Goal: Find specific fact

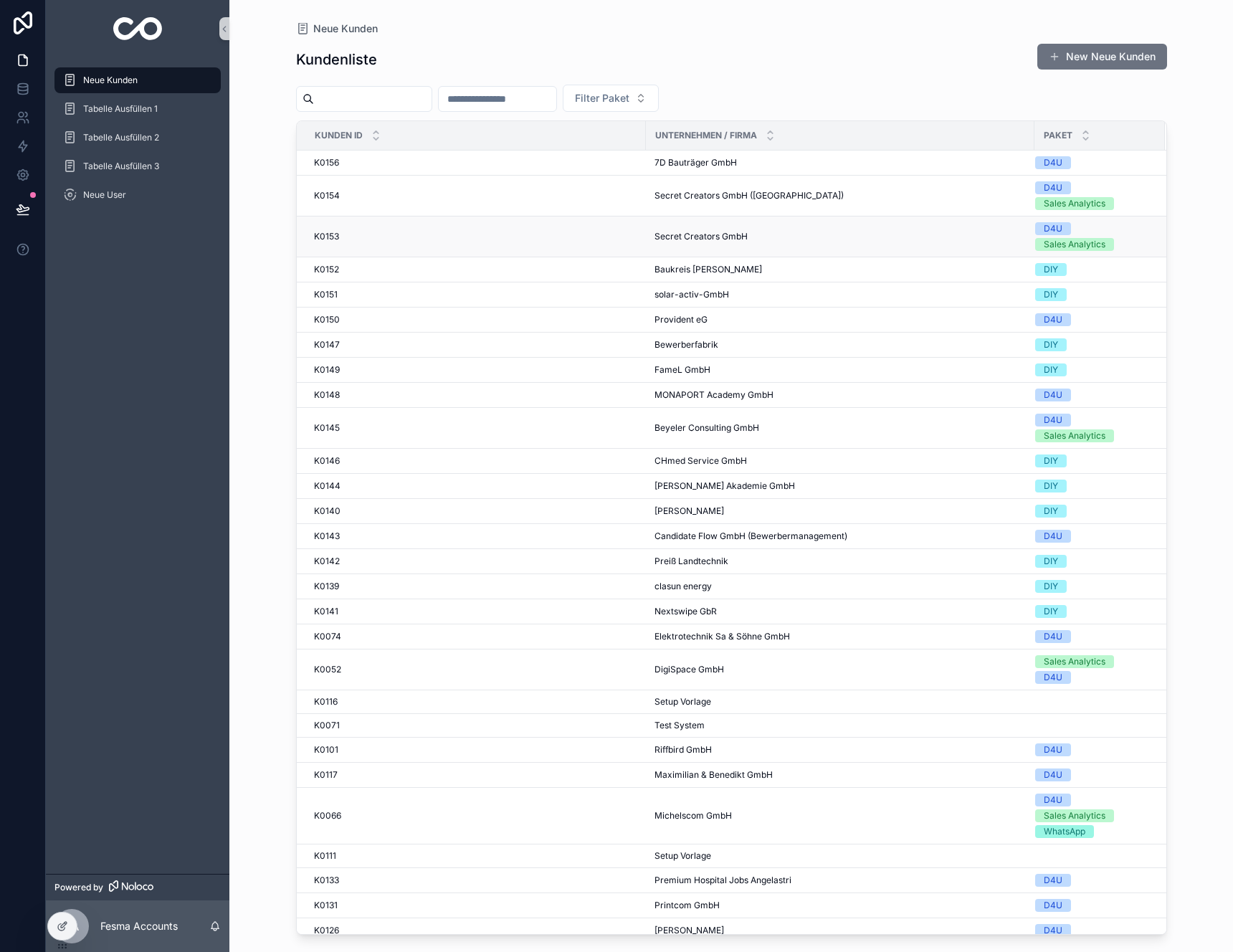
click at [511, 242] on div "K0153 K0153" at bounding box center [476, 236] width 324 height 11
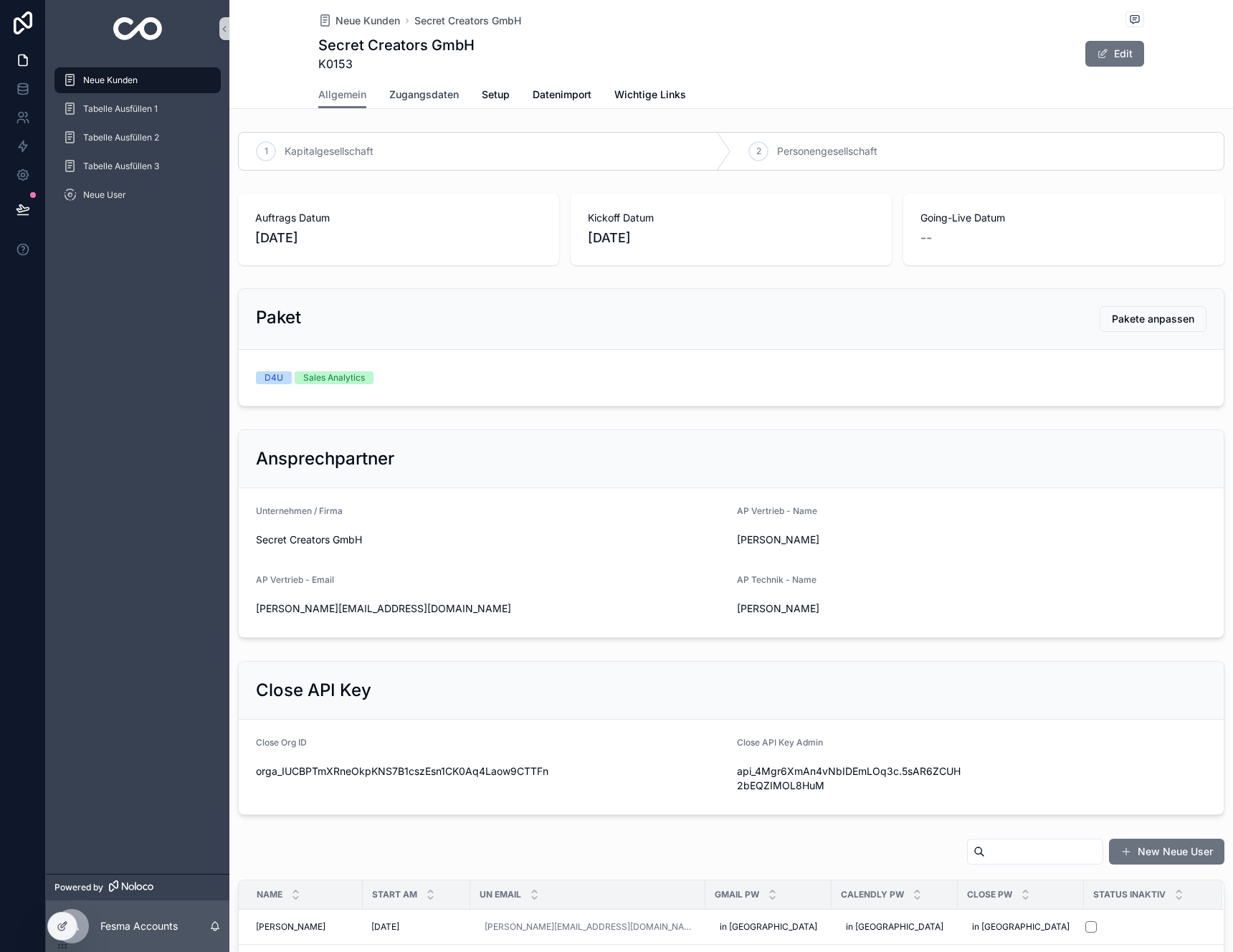
click at [404, 99] on span "Zugangsdaten" at bounding box center [424, 94] width 70 height 14
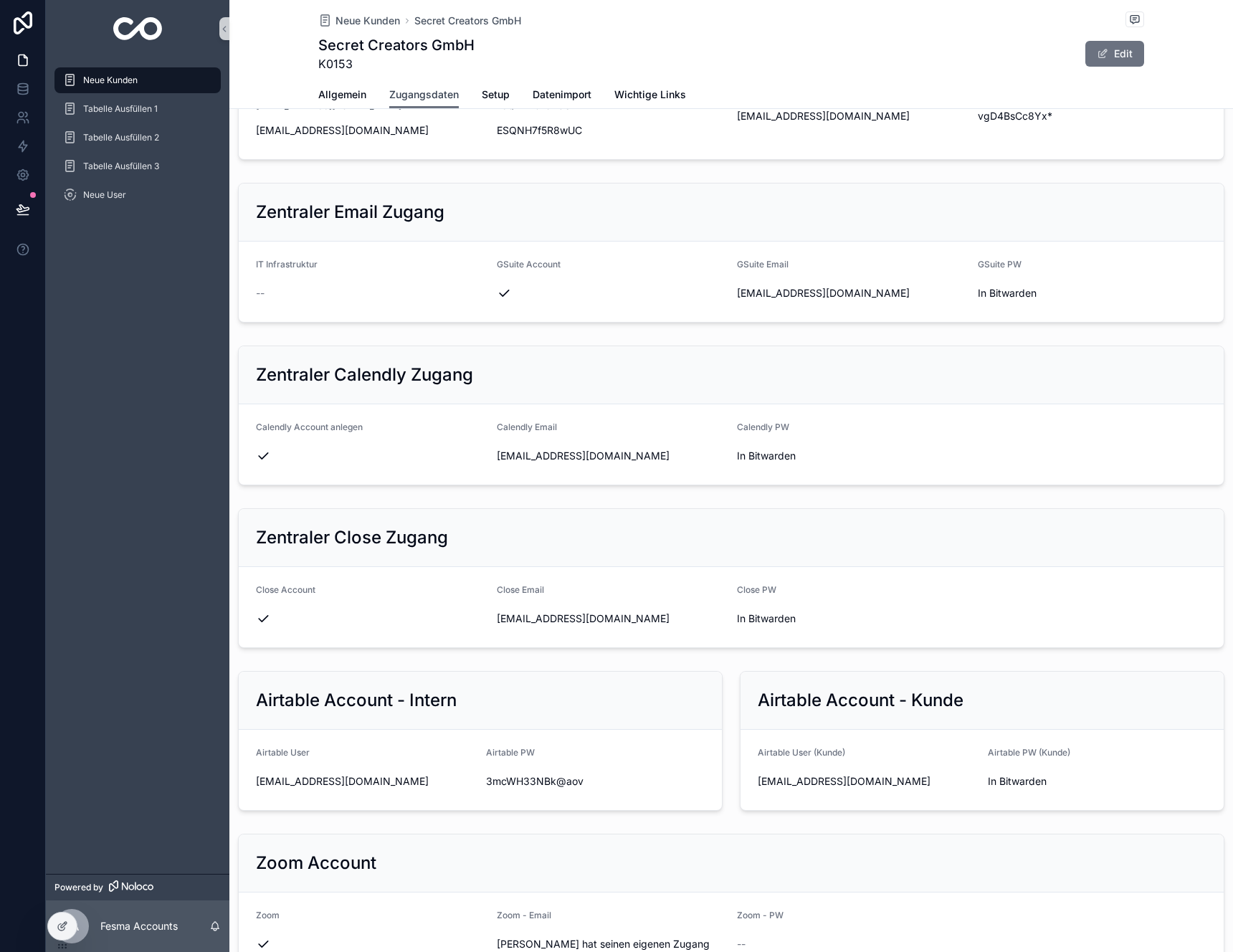
scroll to position [334, 0]
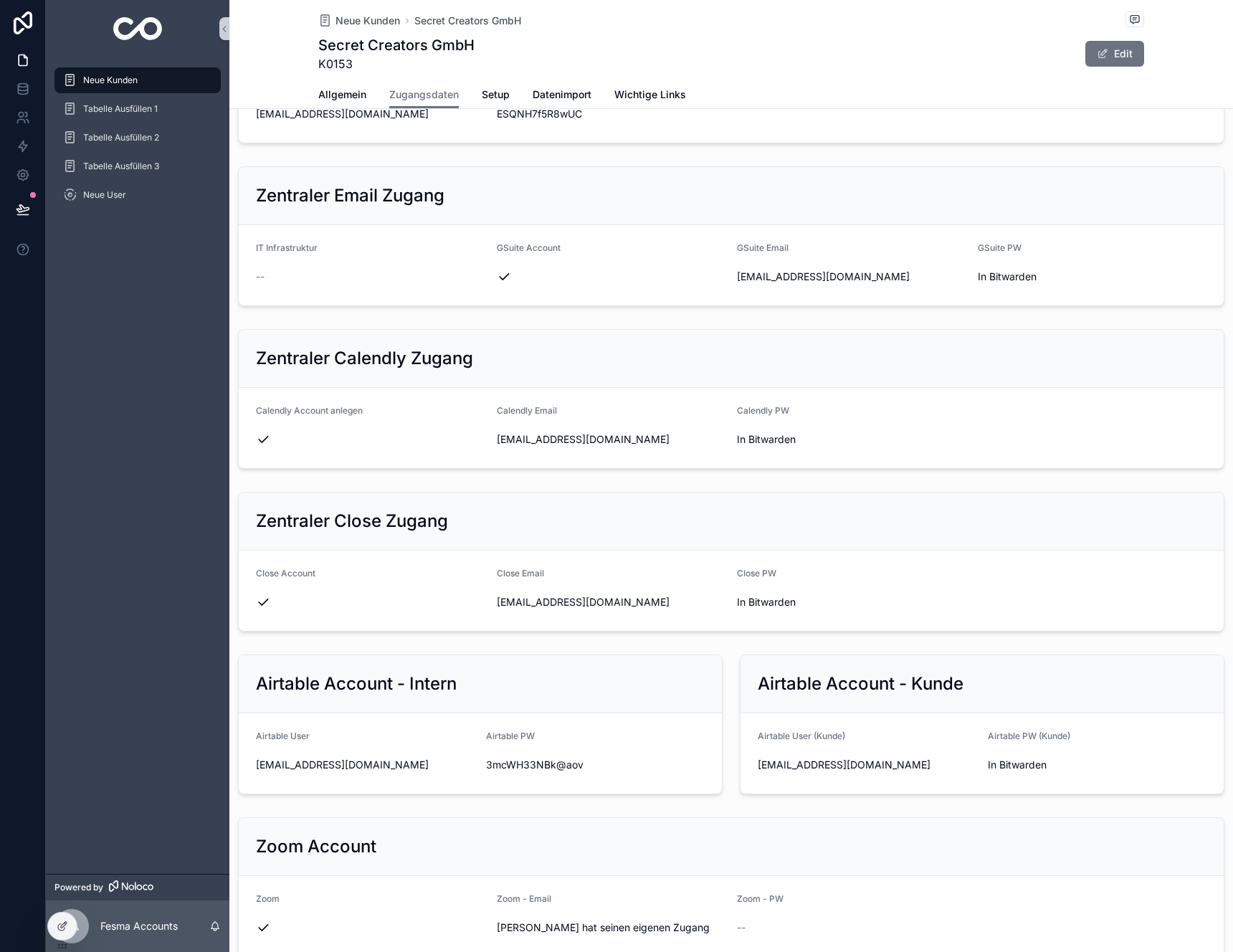
click at [714, 612] on div "[EMAIL_ADDRESS][DOMAIN_NAME]" at bounding box center [611, 602] width 230 height 23
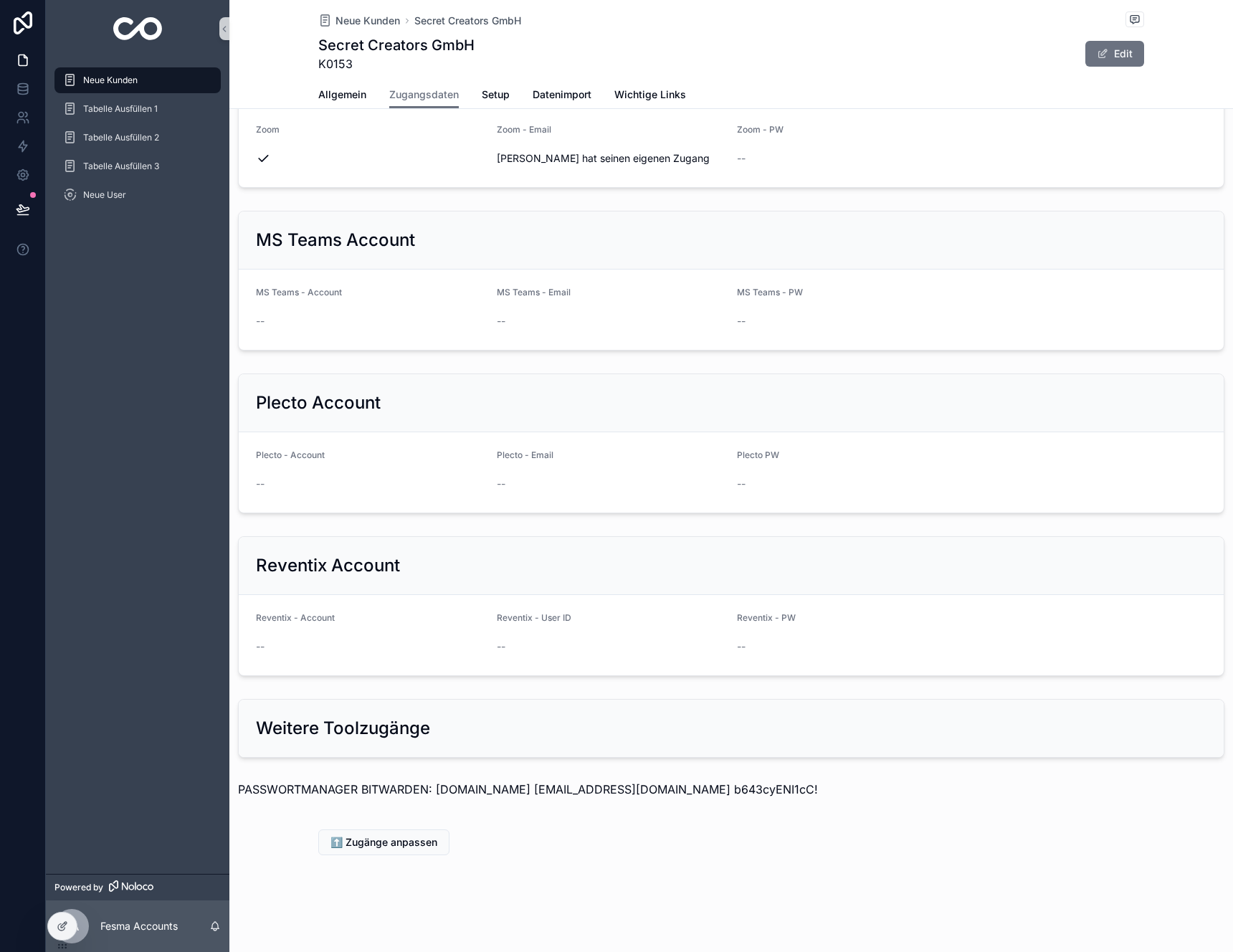
scroll to position [1104, 0]
click at [796, 801] on div "PASSWORTMANAGER BITWARDEN: [DOMAIN_NAME] [EMAIL_ADDRESS][DOMAIN_NAME] b643cyENI…" at bounding box center [731, 792] width 1003 height 37
drag, startPoint x: 776, startPoint y: 789, endPoint x: 692, endPoint y: 787, distance: 84.0
click at [692, 787] on p "PASSWORTMANAGER BITWARDEN: [DOMAIN_NAME] [EMAIL_ADDRESS][DOMAIN_NAME] b643cyENI…" at bounding box center [731, 788] width 987 height 17
copy p "b643cyENI1cC!"
